Goal: Transaction & Acquisition: Download file/media

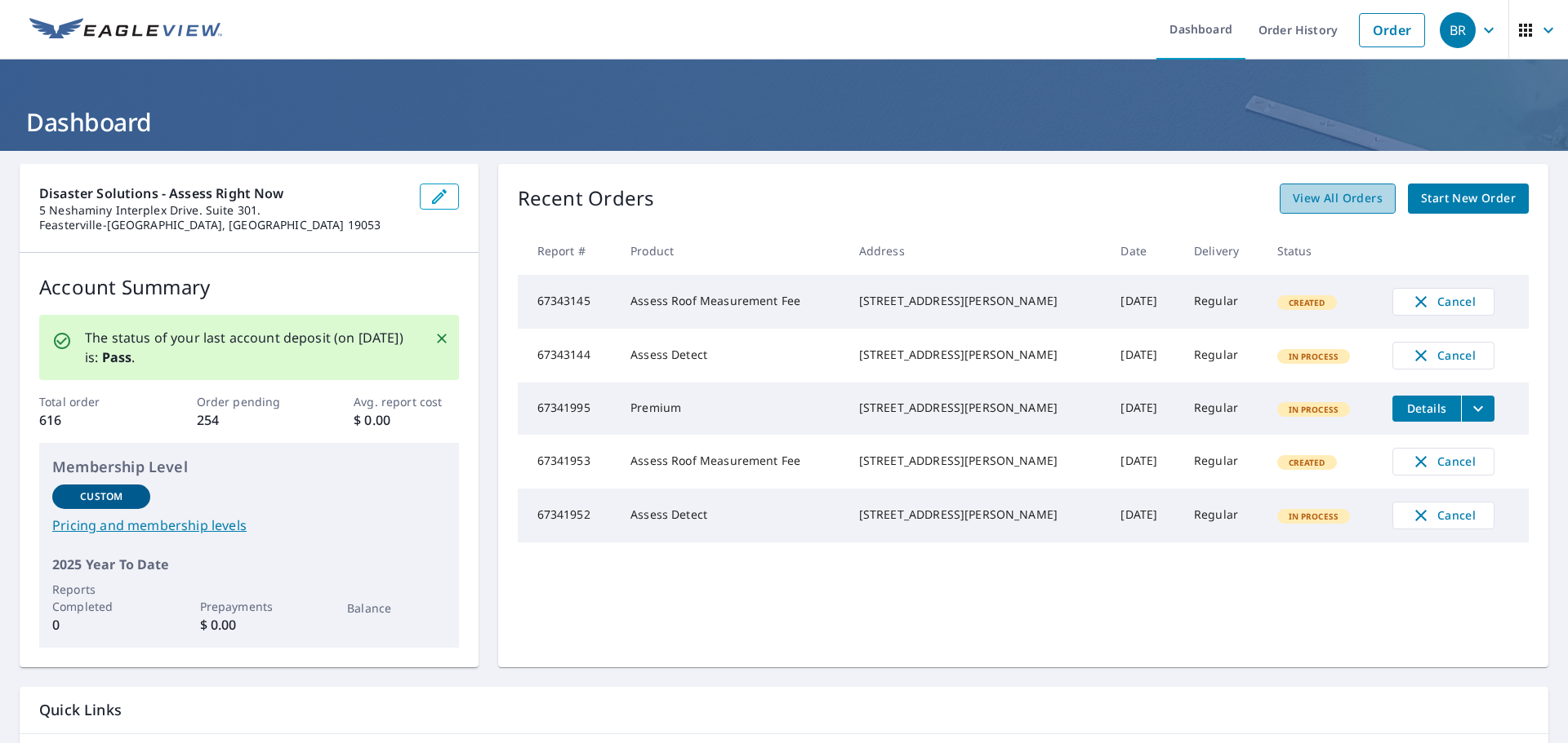
click at [1311, 203] on span "View All Orders" at bounding box center [1338, 198] width 90 height 21
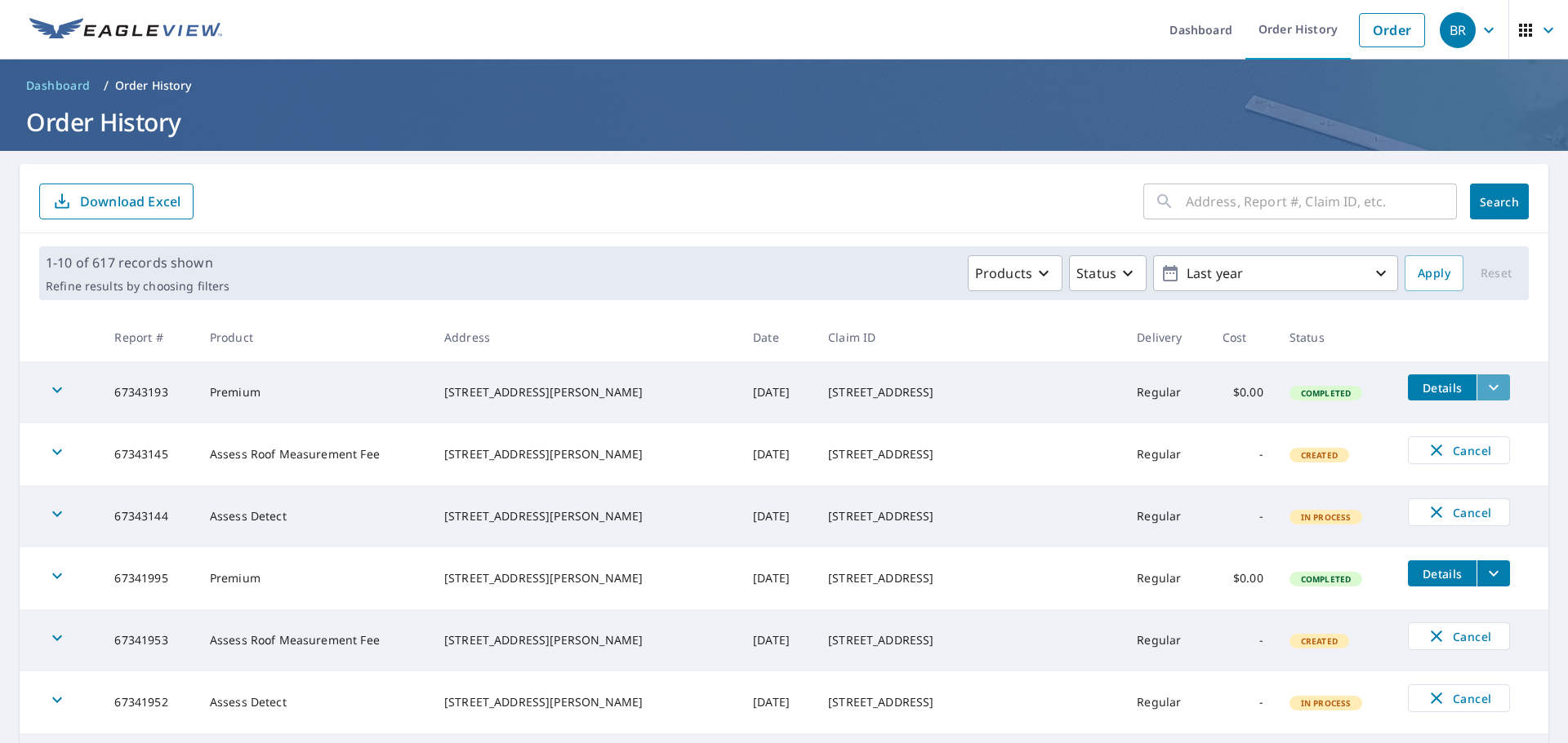
click at [1483, 390] on icon "filesDropdownBtn-67343193" at bounding box center [1493, 388] width 20 height 20
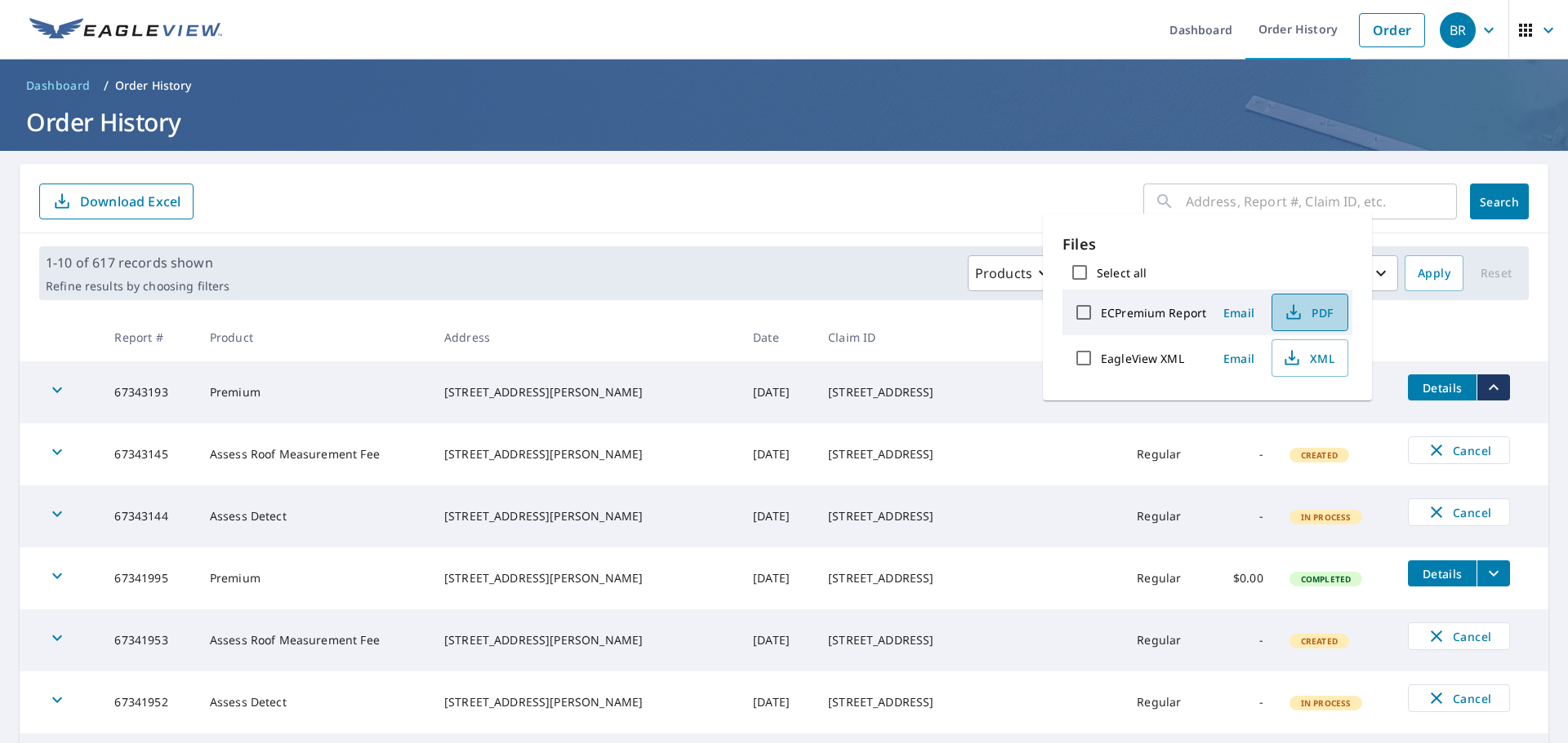
click at [1322, 321] on span "PDF" at bounding box center [1308, 313] width 52 height 20
click at [66, 87] on span "Dashboard" at bounding box center [58, 86] width 64 height 16
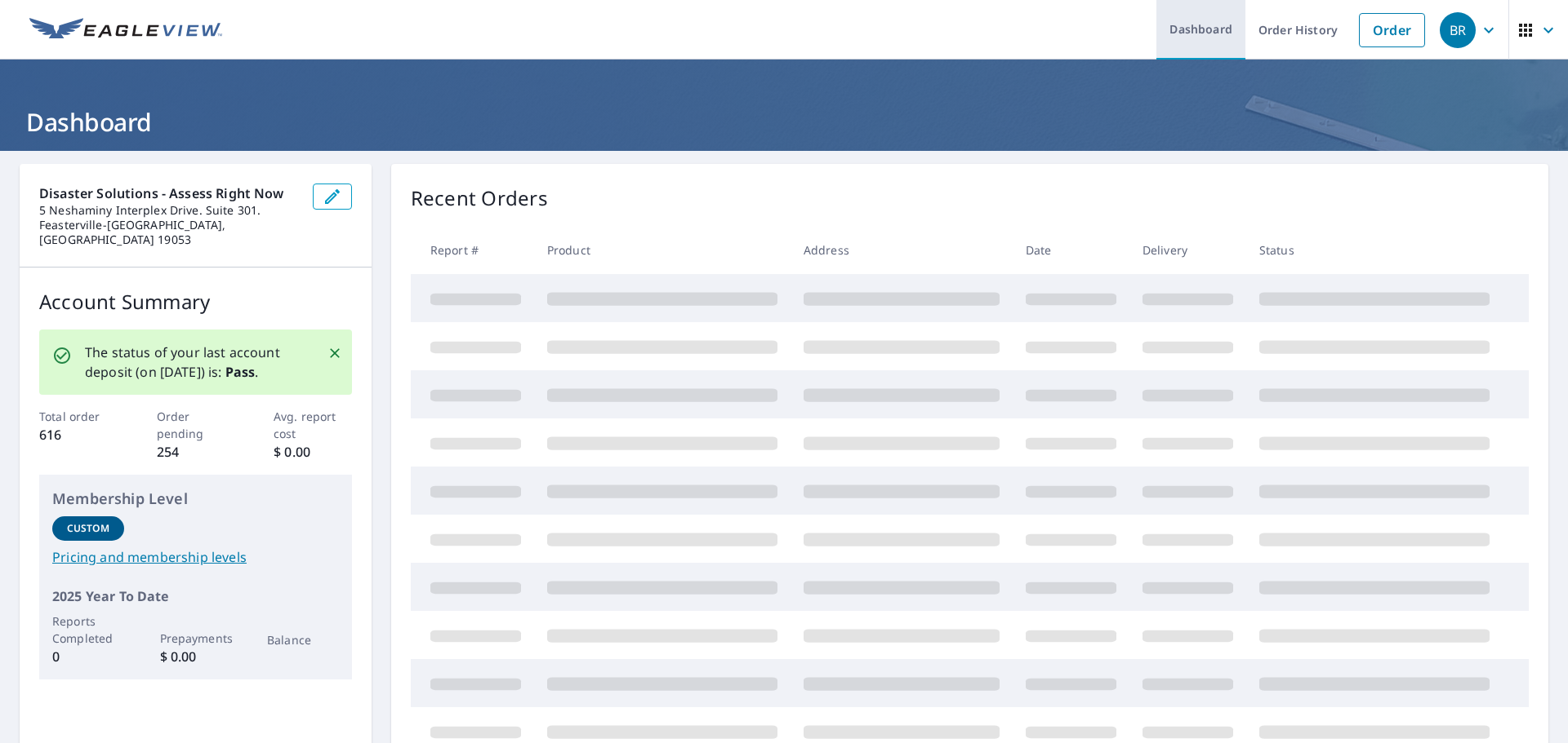
click at [1193, 37] on link "Dashboard" at bounding box center [1200, 30] width 89 height 60
click at [1397, 28] on link "Order" at bounding box center [1391, 30] width 66 height 34
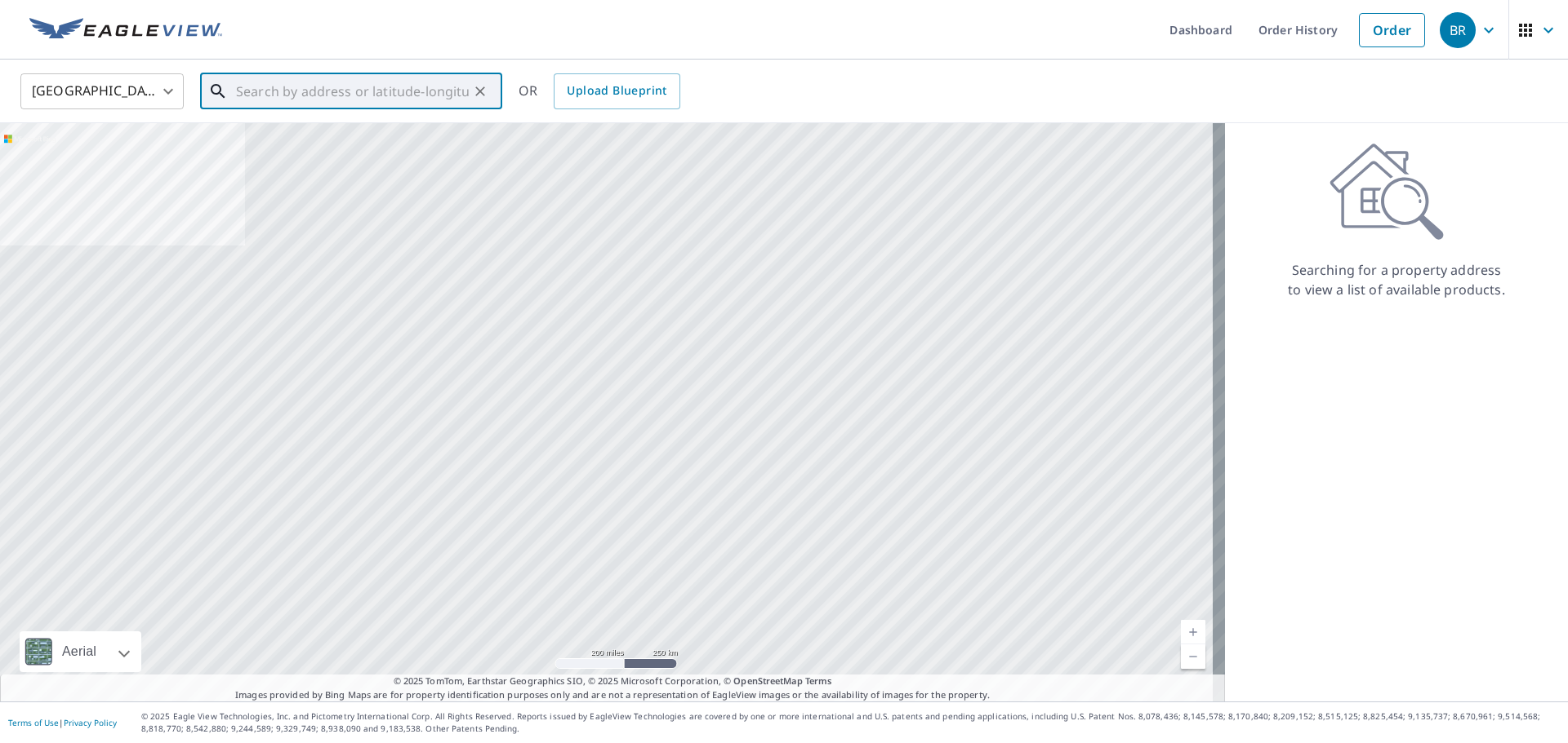
click at [268, 89] on input "text" at bounding box center [353, 91] width 233 height 46
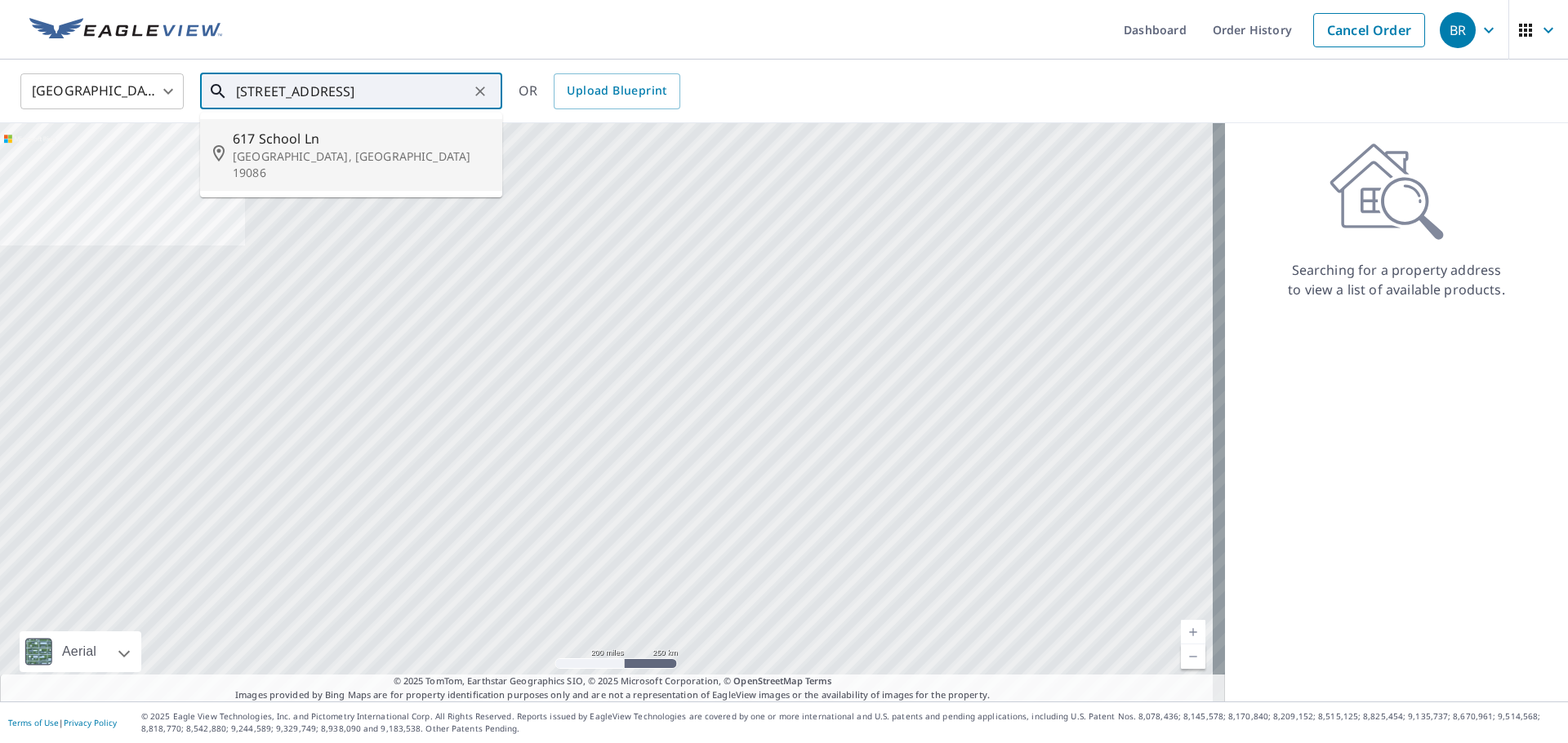
click at [374, 129] on span "617 School Ln" at bounding box center [361, 139] width 256 height 20
type input "[STREET_ADDRESS][PERSON_NAME]"
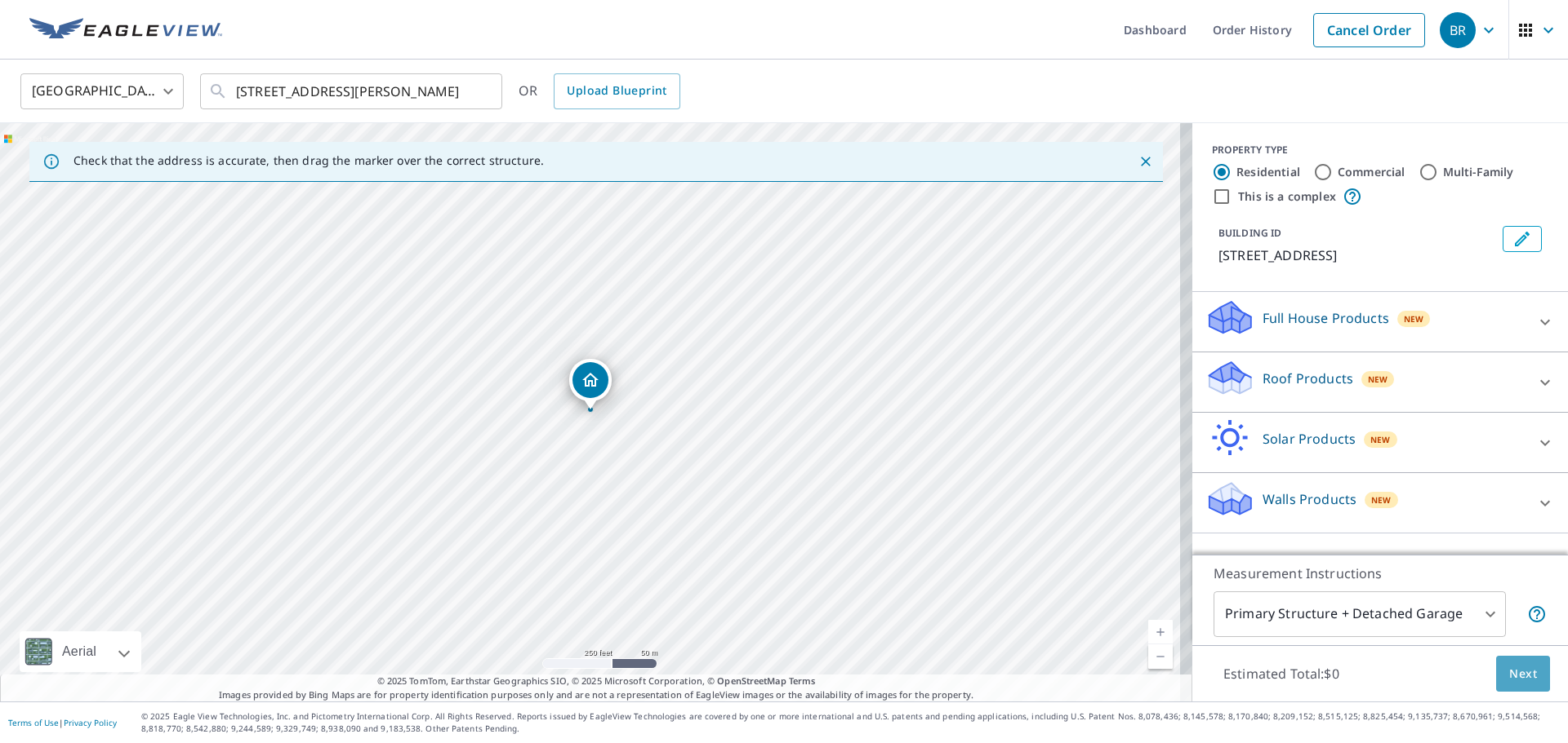
click at [1508, 677] on span "Next" at bounding box center [1522, 674] width 28 height 21
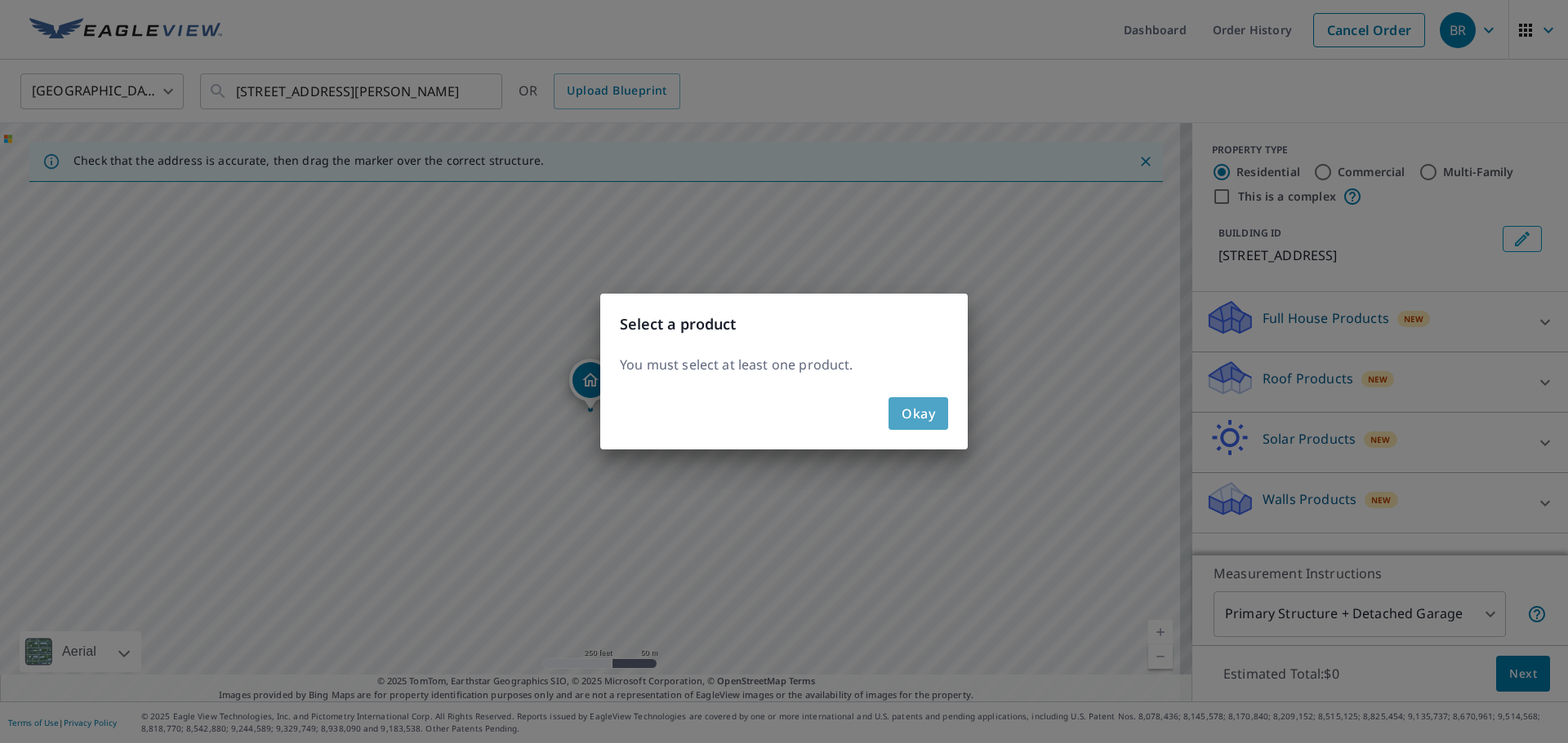
drag, startPoint x: 907, startPoint y: 408, endPoint x: 1024, endPoint y: 410, distance: 117.0
click at [907, 410] on span "Okay" at bounding box center [918, 413] width 33 height 23
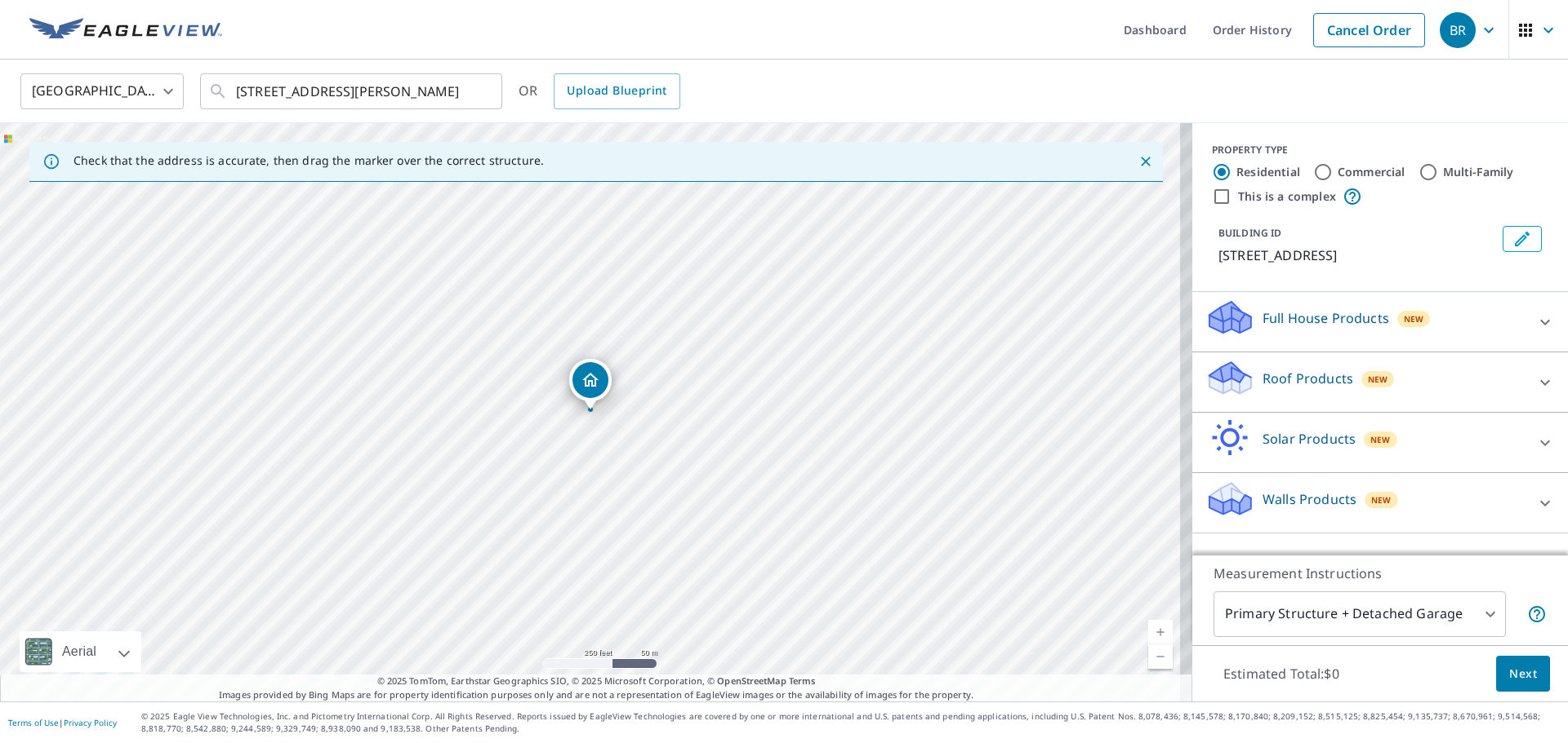
click at [1353, 334] on div "Full House Products New" at bounding box center [1365, 322] width 320 height 47
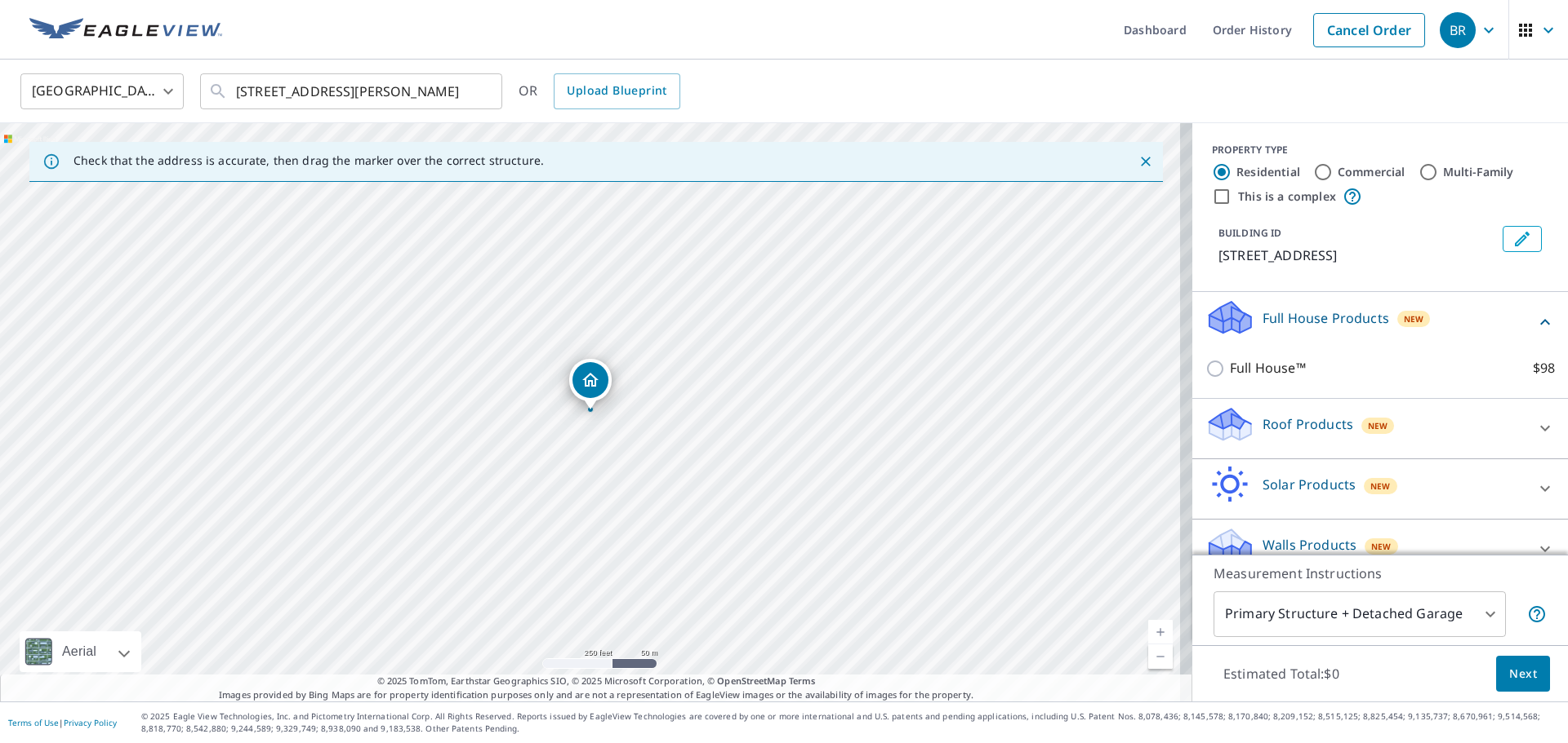
click at [1270, 406] on div "Roof Products New" at bounding box center [1365, 429] width 320 height 47
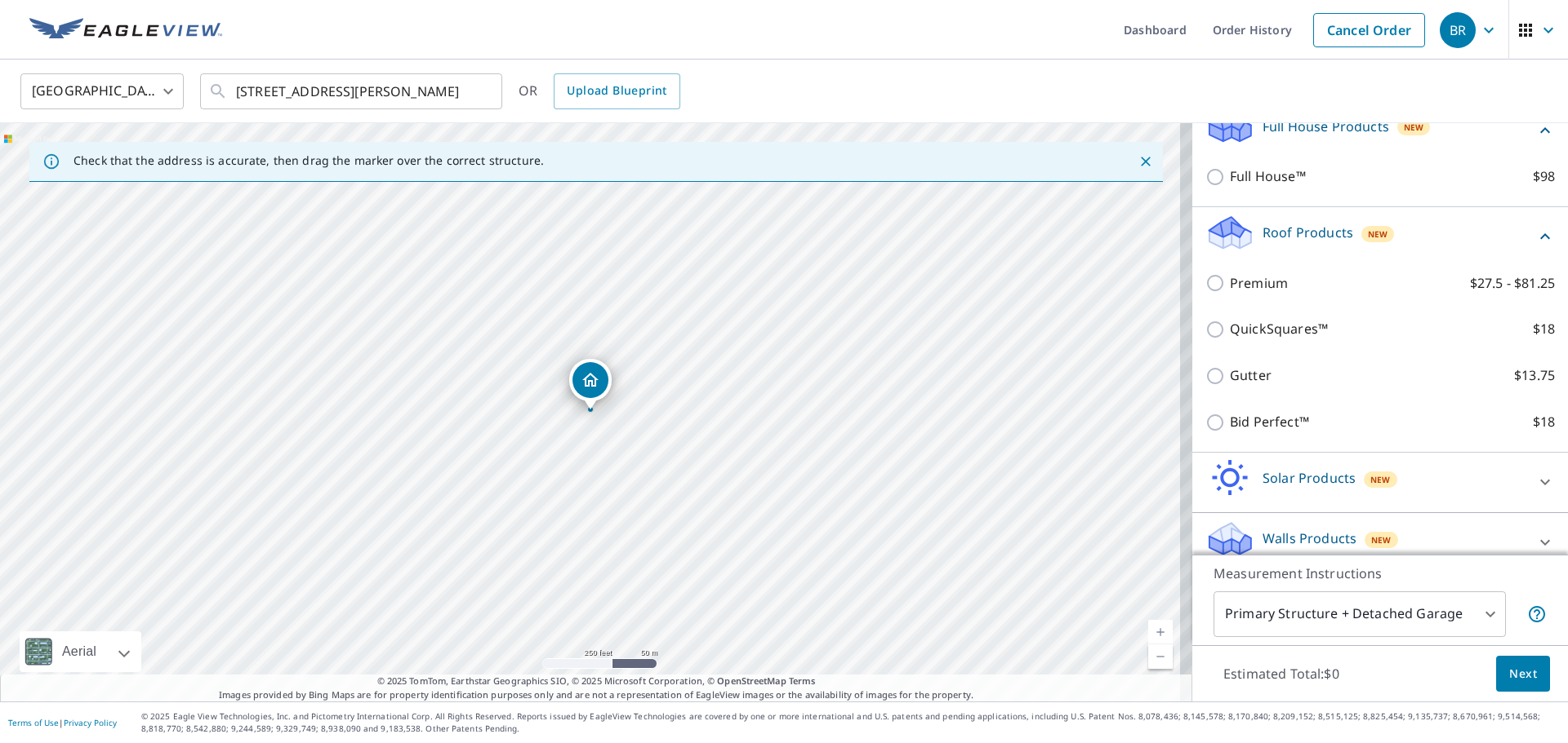
scroll to position [210, 0]
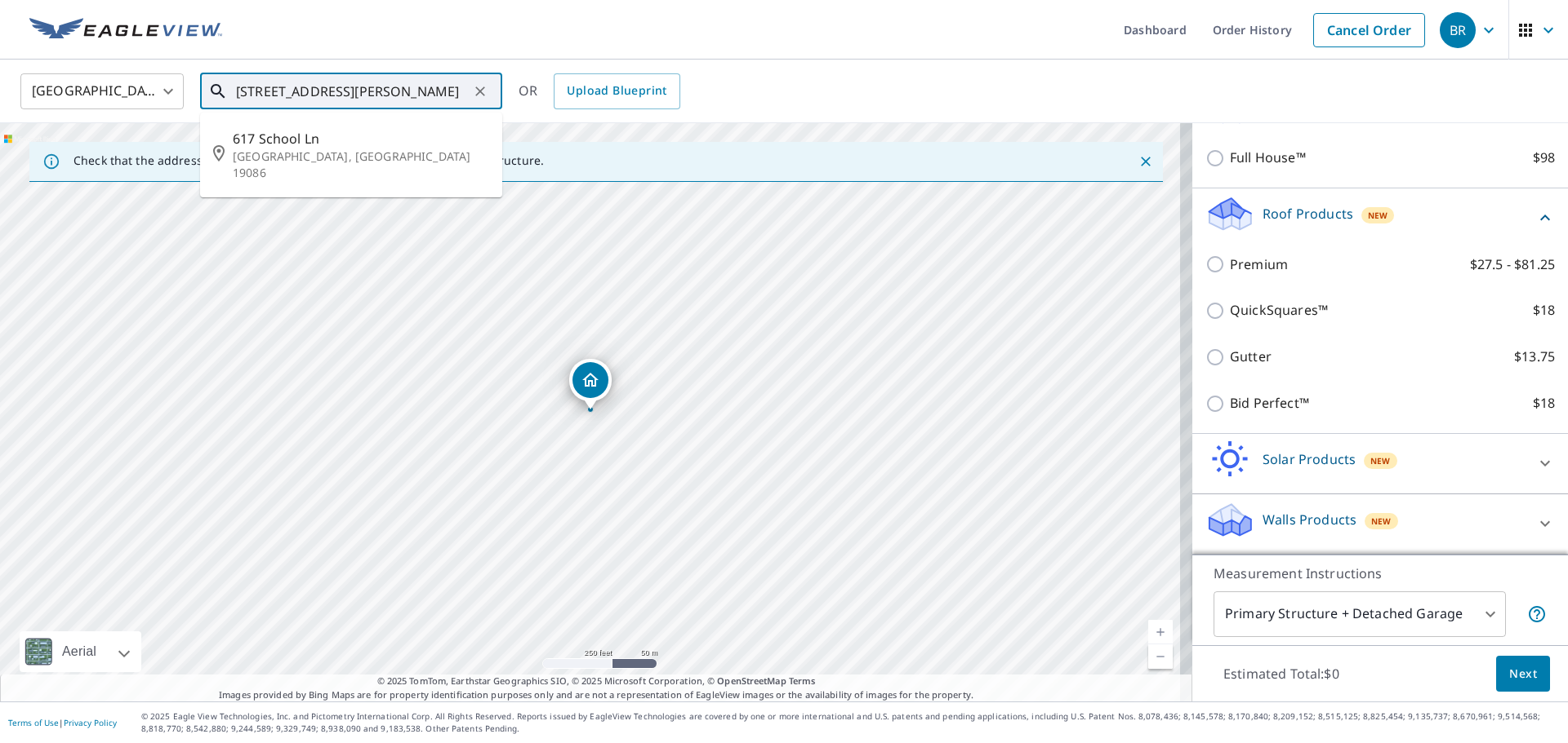
click at [454, 90] on input "[STREET_ADDRESS][PERSON_NAME]" at bounding box center [353, 91] width 233 height 46
click at [143, 38] on img at bounding box center [126, 30] width 193 height 24
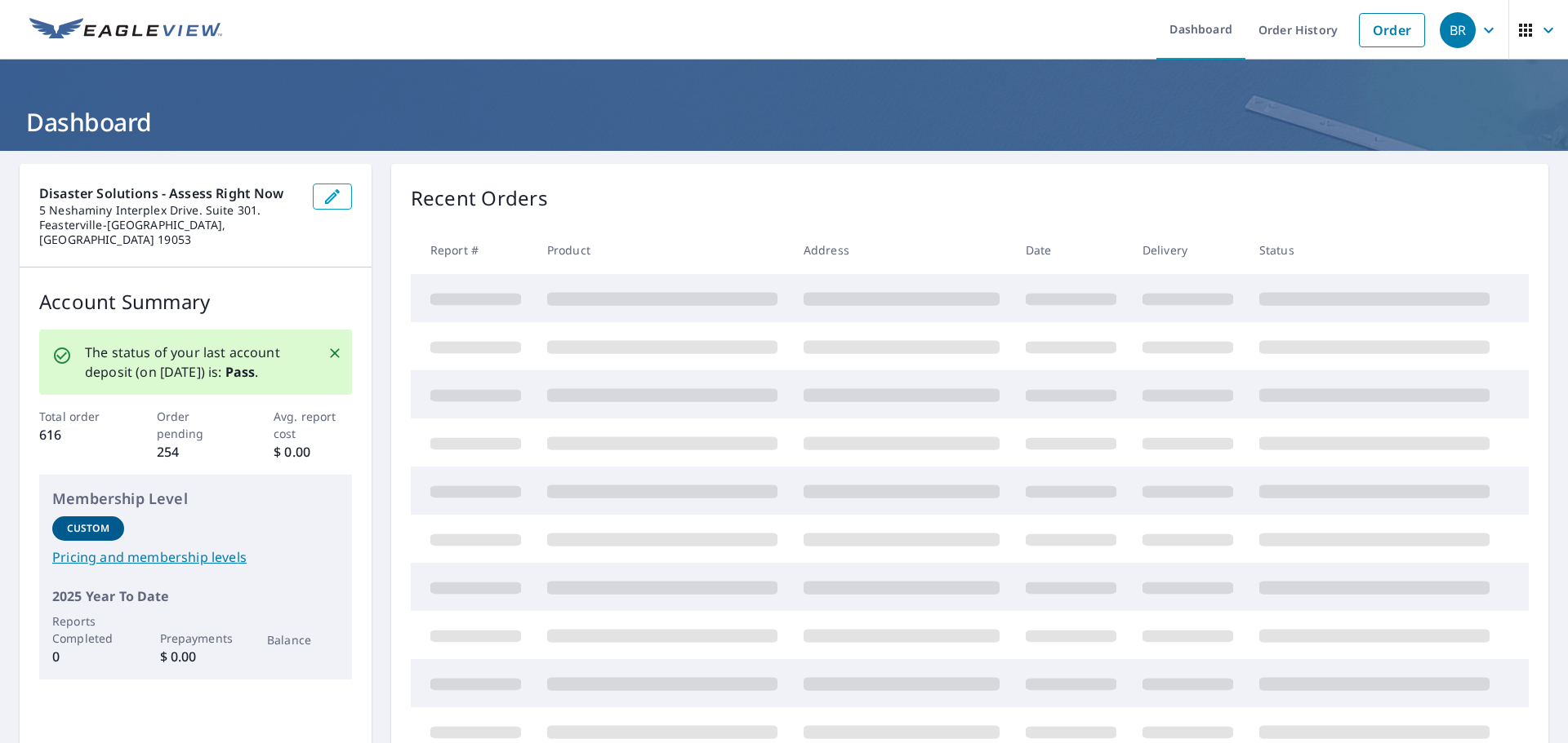
click at [1455, 31] on div "BR" at bounding box center [1457, 31] width 36 height 36
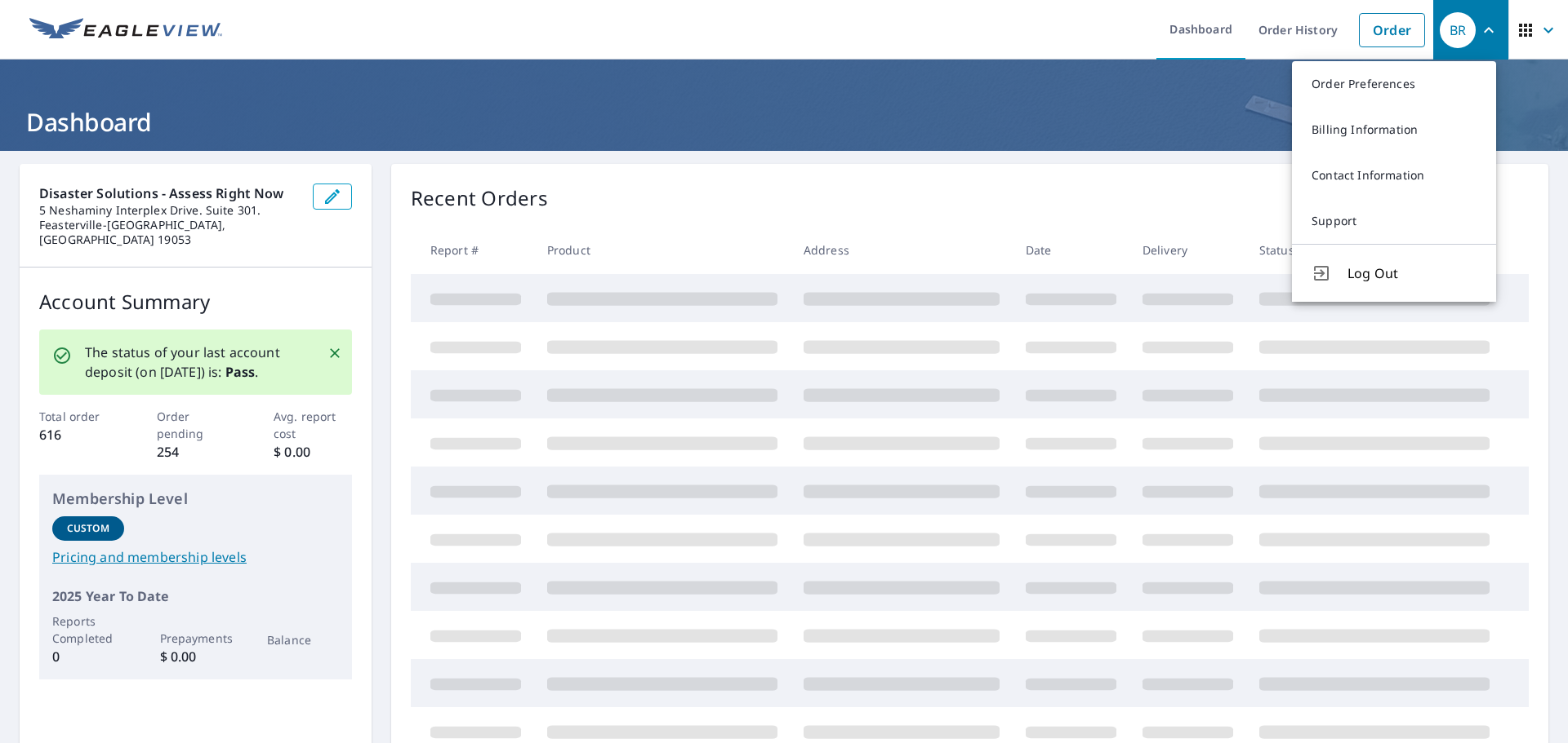
click at [1529, 45] on span "button" at bounding box center [1538, 30] width 46 height 39
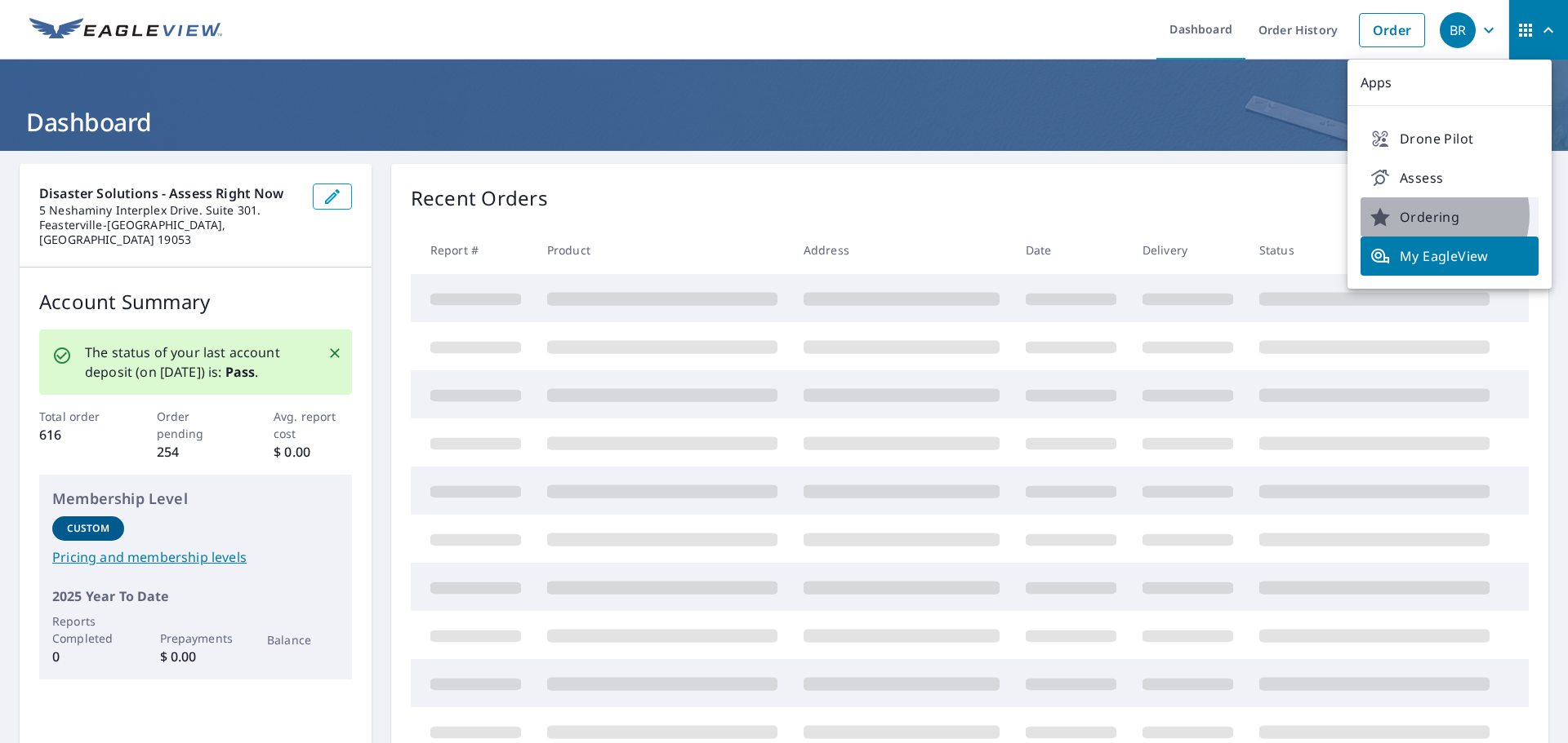
click at [1434, 215] on span "Ordering" at bounding box center [1450, 217] width 159 height 20
